Goal: Check status: Check status

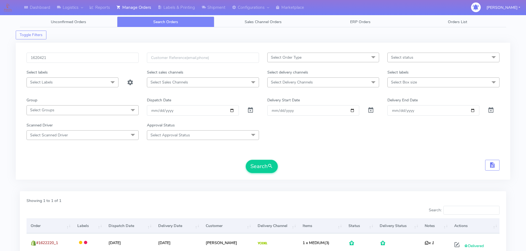
type input "1620421"
click at [246, 160] on button "Search" at bounding box center [262, 166] width 32 height 13
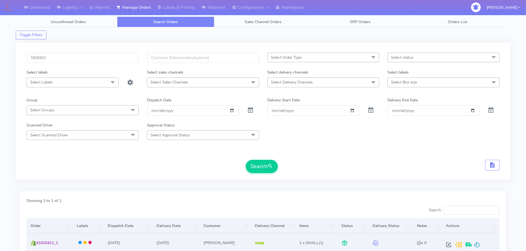
click at [446, 244] on span at bounding box center [448, 246] width 10 height 5
select select "5"
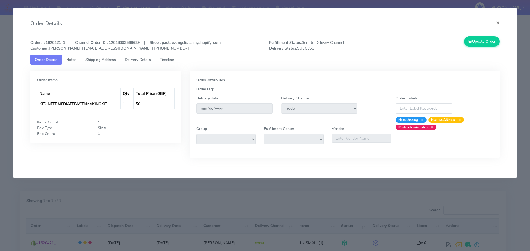
click at [143, 59] on span "Delivery Details" at bounding box center [138, 59] width 26 height 5
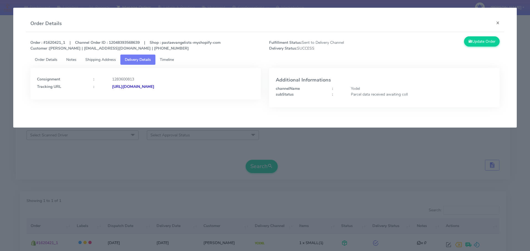
click at [56, 60] on span "Order Details" at bounding box center [46, 59] width 23 height 5
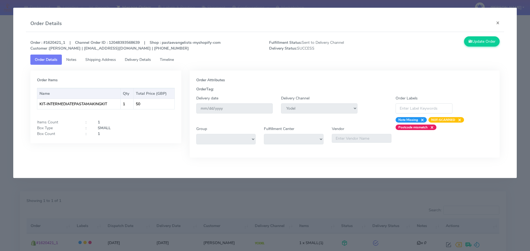
drag, startPoint x: 0, startPoint y: 66, endPoint x: 100, endPoint y: 83, distance: 101.6
click at [1, 66] on modal-container "Order Details × Order : #1620421_1 | Channel Order ID : 12048393568639 | Shop :…" at bounding box center [265, 125] width 530 height 251
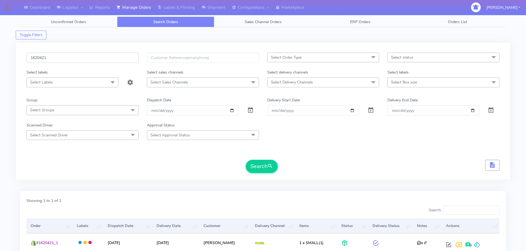
click at [104, 61] on input "1620421" at bounding box center [82, 58] width 112 height 10
paste input "19643"
type input "1619643"
click at [246, 160] on button "Search" at bounding box center [262, 166] width 32 height 13
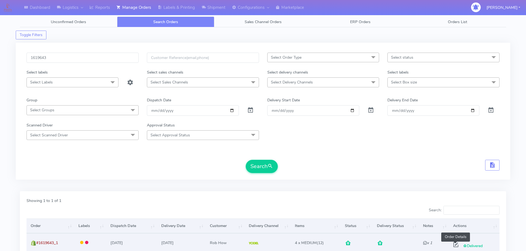
click at [457, 244] on span at bounding box center [456, 246] width 10 height 5
select select "5"
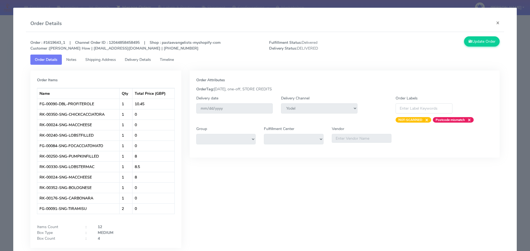
click at [14, 57] on app-order-update "Order Details × Order : #1619643_1 | Channel Order ID : 12044858458495 | Shop :…" at bounding box center [264, 138] width 503 height 261
click at [14, 56] on app-order-update "Order Details × Order : #1619643_1 | Channel Order ID : 12044858458495 | Shop :…" at bounding box center [264, 138] width 503 height 261
click at [0, 41] on modal-container "Order Details × Order : #1619643_1 | Channel Order ID : 12044858458495 | Shop :…" at bounding box center [265, 125] width 530 height 251
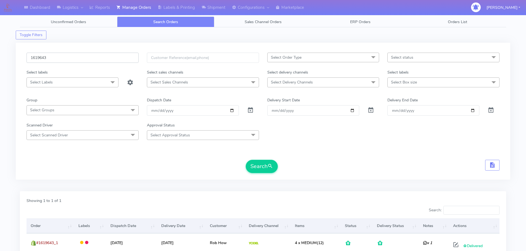
click at [103, 54] on input "1619643" at bounding box center [82, 58] width 112 height 10
paste input "46"
type input "1619463"
click at [246, 160] on button "Search" at bounding box center [262, 166] width 32 height 13
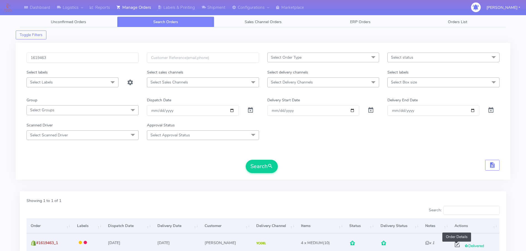
click at [455, 244] on span at bounding box center [457, 246] width 10 height 5
select select "5"
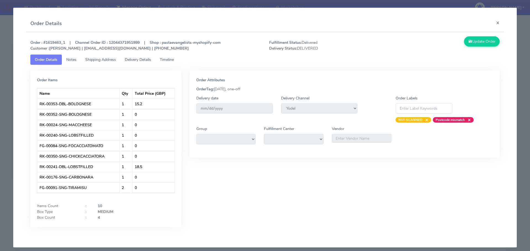
drag, startPoint x: 0, startPoint y: 90, endPoint x: 4, endPoint y: 90, distance: 3.9
click at [0, 90] on modal-container "Order Details × Order : #1619463_1 | Channel Order ID : 12044371951999 | Shop :…" at bounding box center [265, 125] width 530 height 251
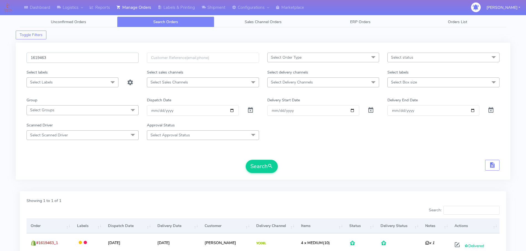
click at [113, 54] on input "1619463" at bounding box center [82, 58] width 112 height 10
paste input "2027"
type input "1620273"
click at [246, 160] on button "Search" at bounding box center [262, 166] width 32 height 13
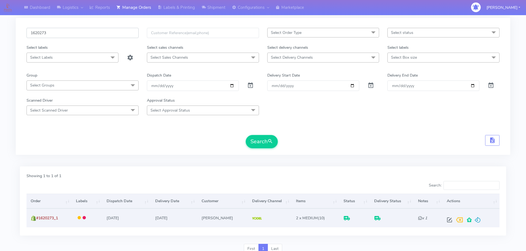
scroll to position [48, 0]
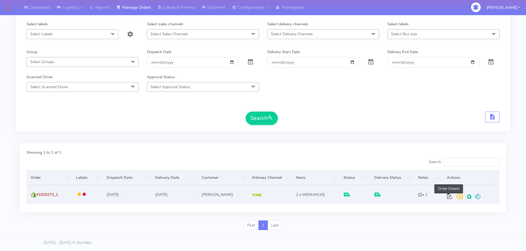
click at [446, 197] on span at bounding box center [449, 197] width 10 height 5
select select "5"
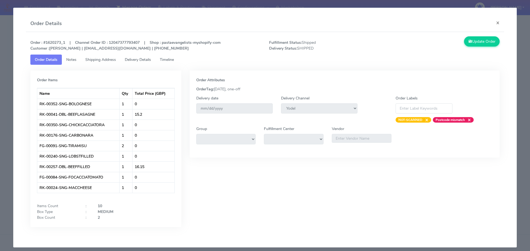
click at [141, 59] on span "Delivery Details" at bounding box center [138, 59] width 26 height 5
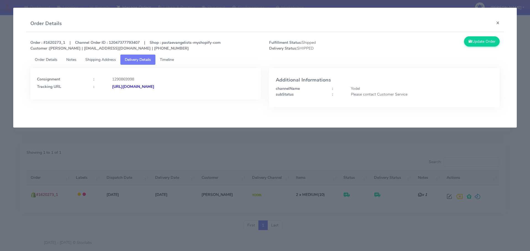
drag, startPoint x: 236, startPoint y: 93, endPoint x: 172, endPoint y: 95, distance: 64.1
click at [172, 95] on div "Consignment : 1290869998 Tracking URL : [URL][DOMAIN_NAME]" at bounding box center [145, 83] width 230 height 31
copy strong "JJD0002249960894674"
click at [114, 149] on modal-container "Order Details × Order : #1620273_1 | Channel Order ID : 12047377793407 | Shop :…" at bounding box center [265, 125] width 530 height 251
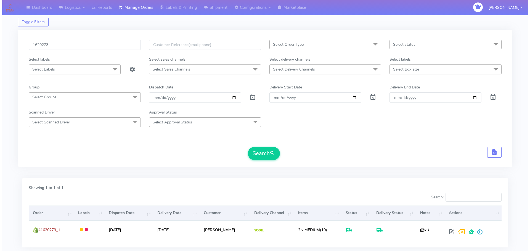
scroll to position [0, 0]
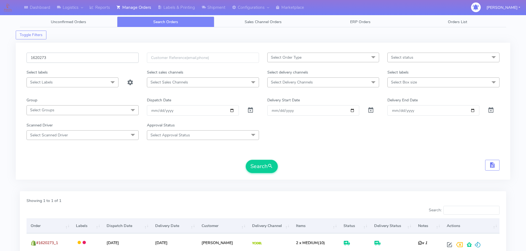
click at [117, 62] on input "1620273" at bounding box center [82, 58] width 112 height 10
paste input "19378"
type input "1619378"
click at [246, 160] on button "Search" at bounding box center [262, 166] width 32 height 13
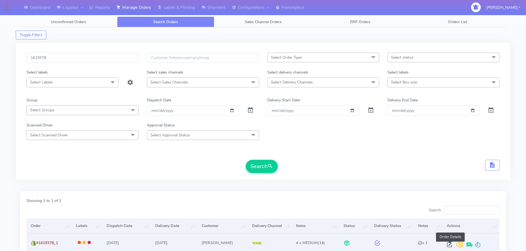
click at [450, 244] on span at bounding box center [449, 246] width 10 height 5
select select "5"
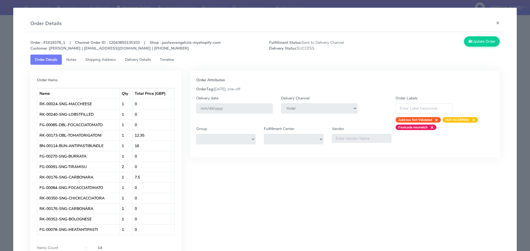
click at [149, 58] on span "Delivery Details" at bounding box center [138, 59] width 26 height 5
